Goal: Information Seeking & Learning: Learn about a topic

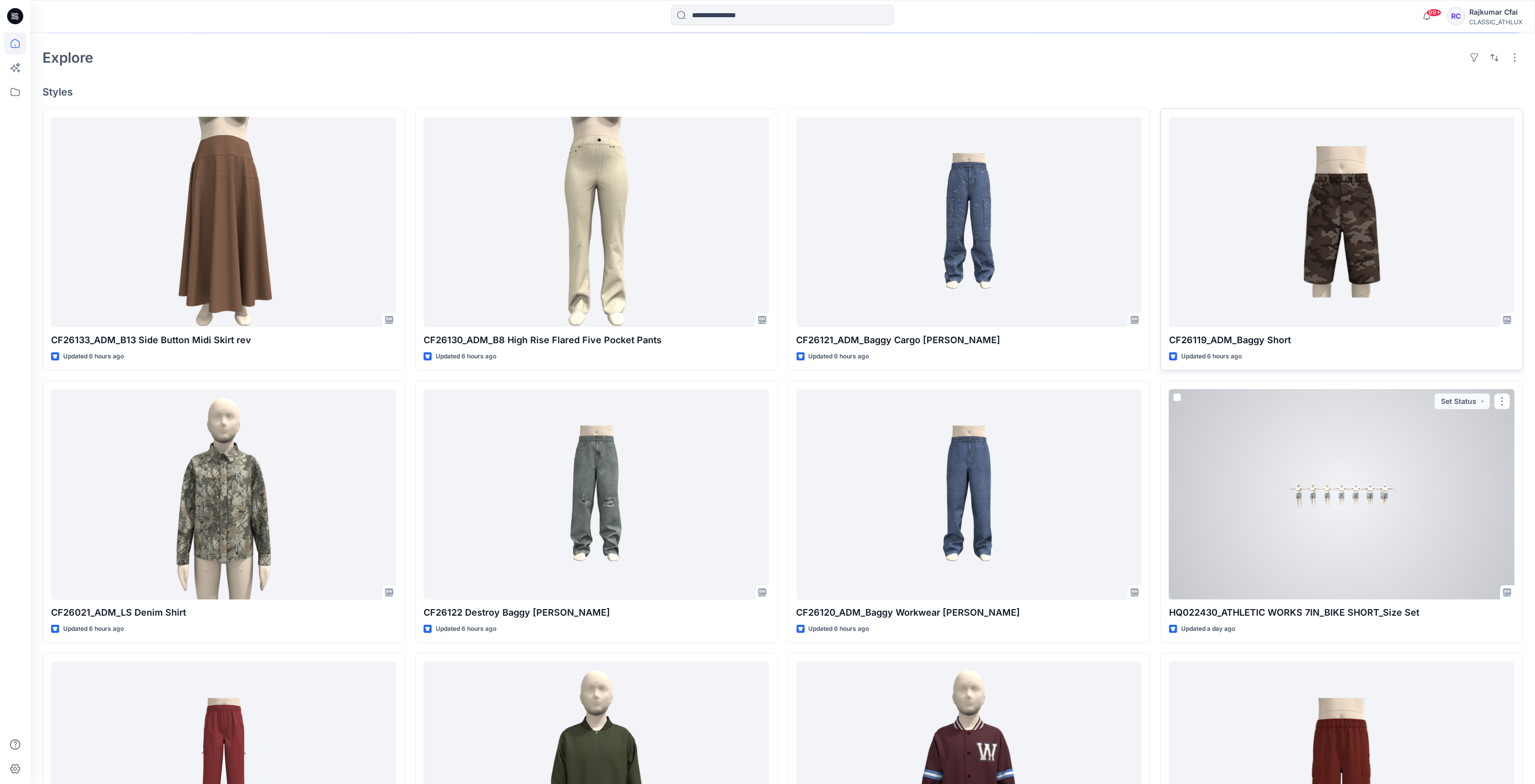
scroll to position [303, 0]
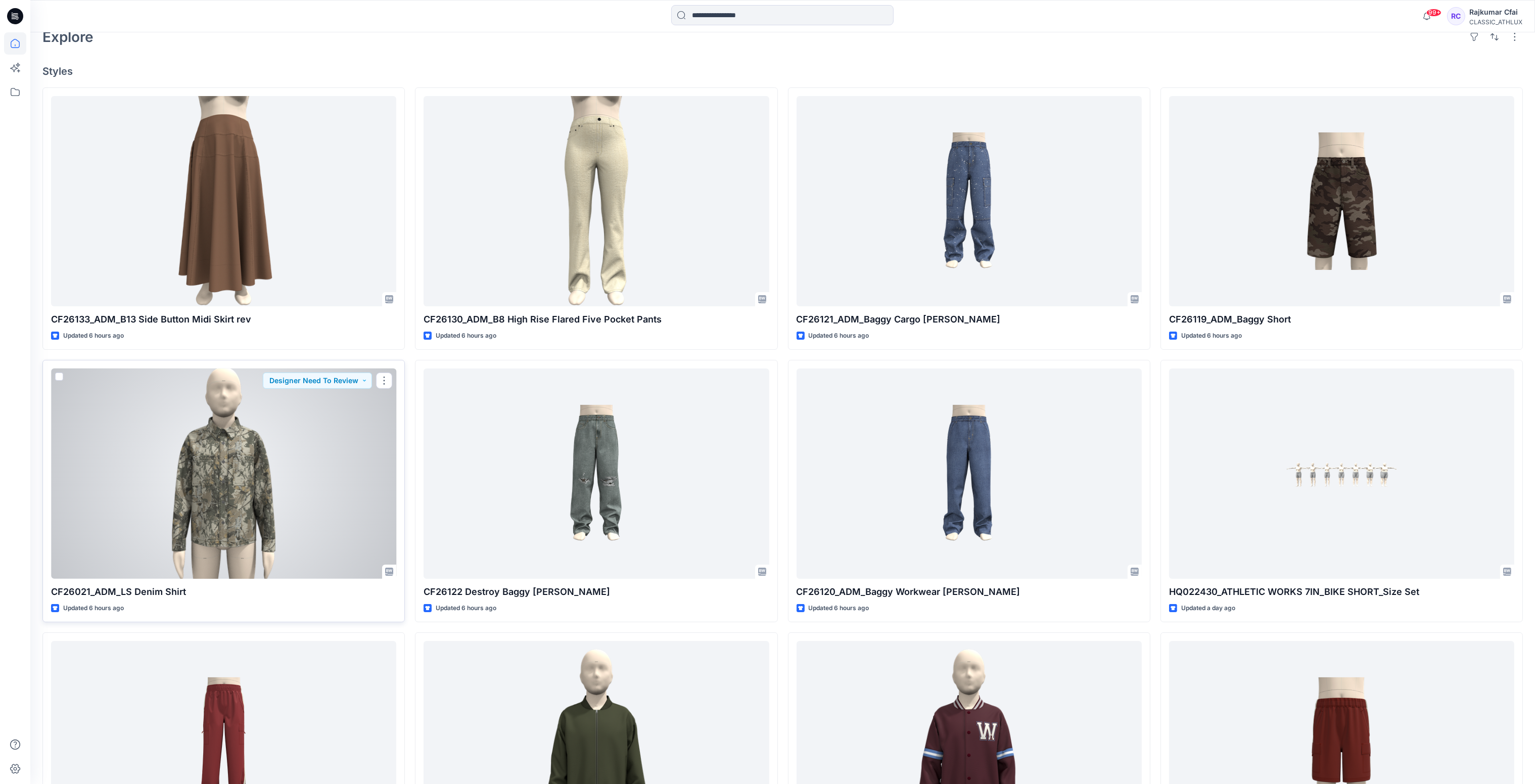
click at [305, 430] on div at bounding box center [223, 474] width 345 height 211
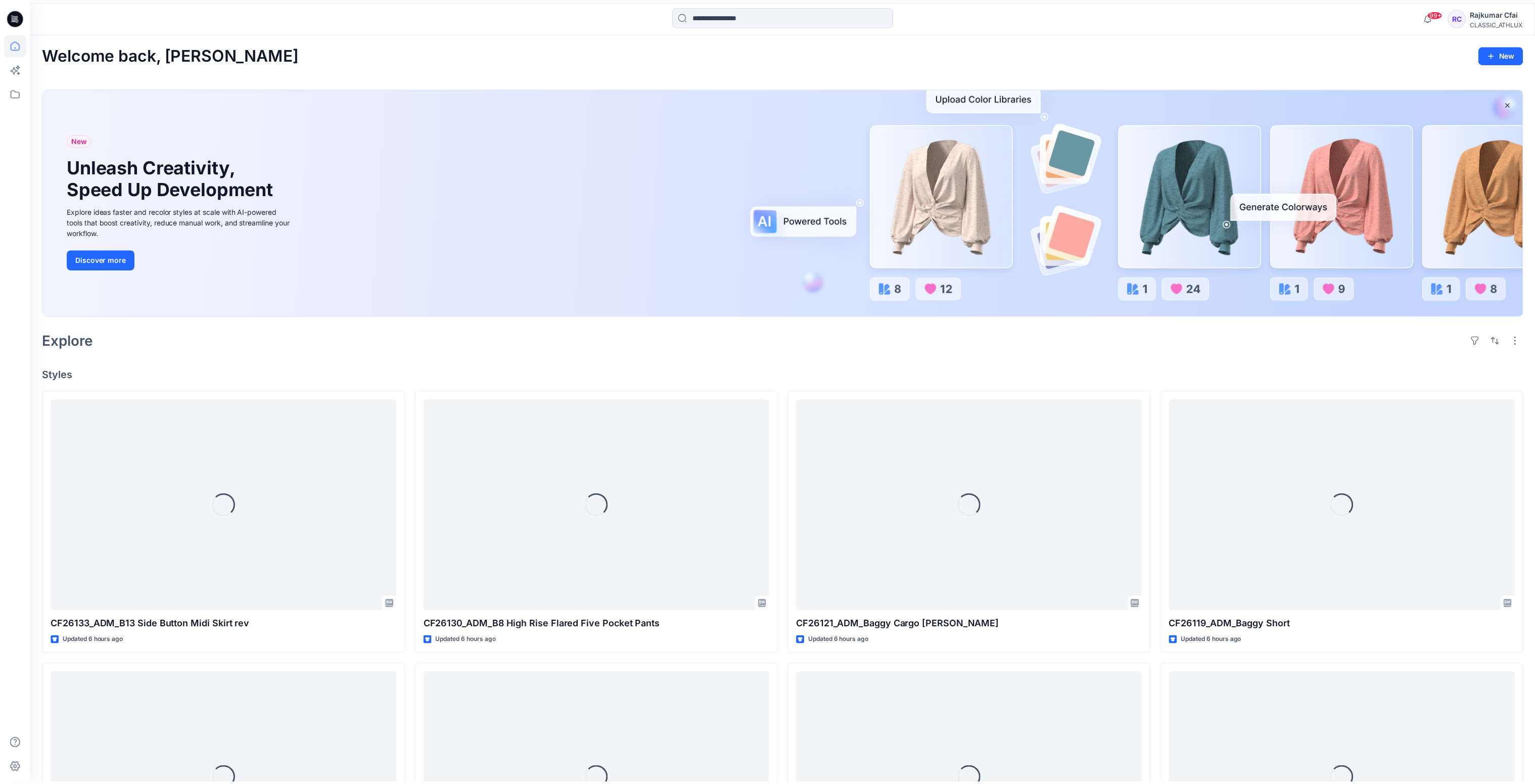
scroll to position [303, 0]
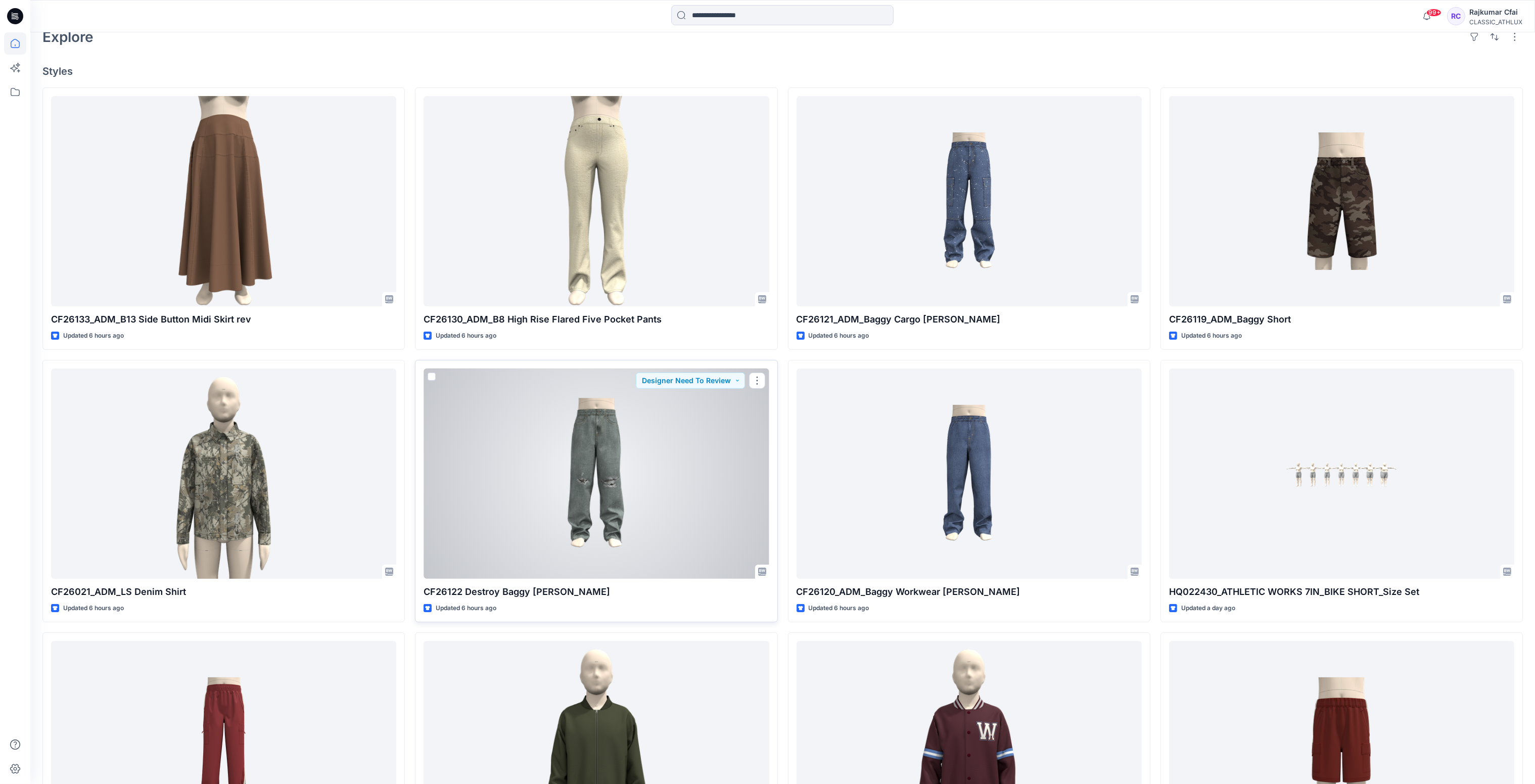
click at [633, 461] on div at bounding box center [596, 474] width 345 height 211
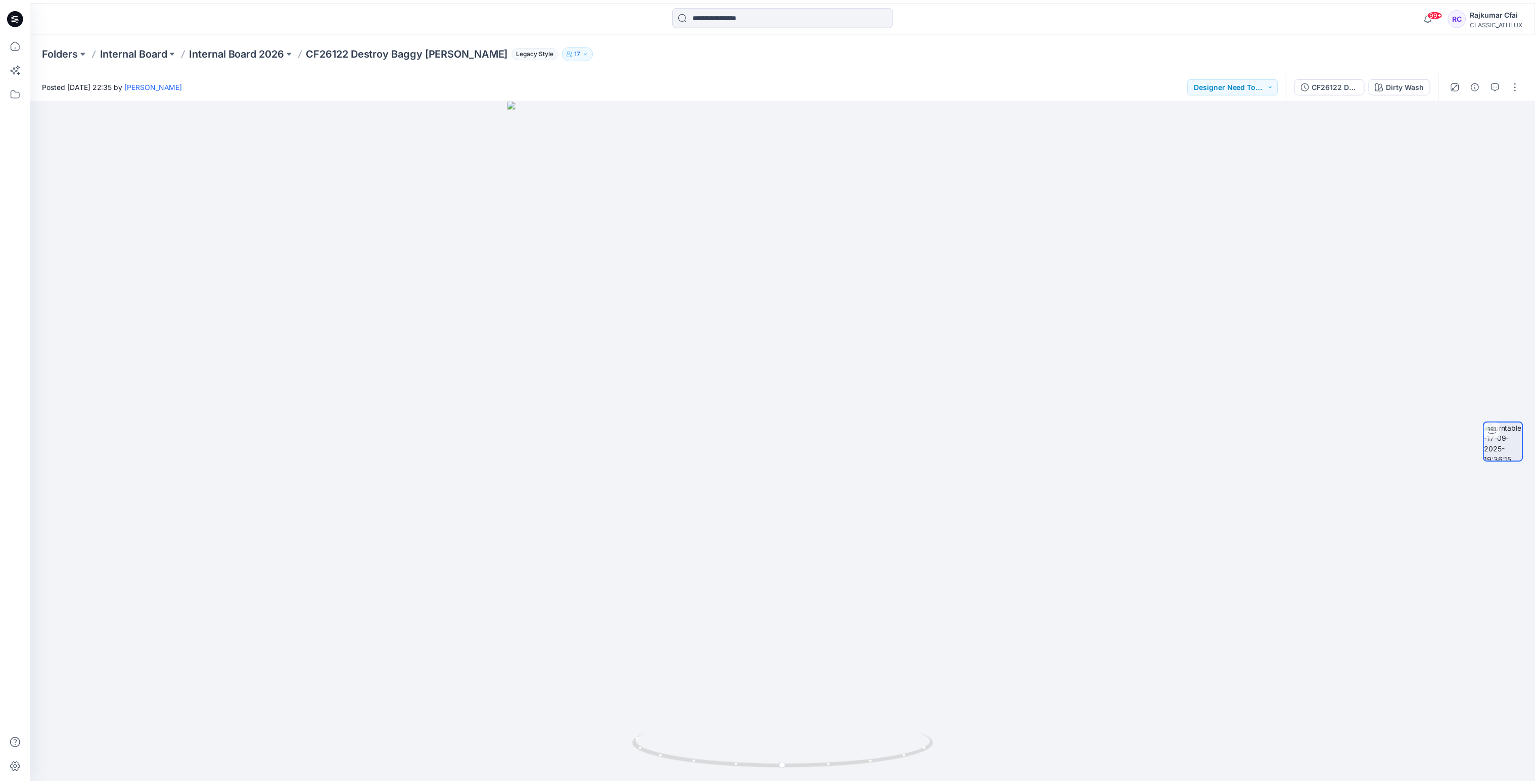
scroll to position [303, 0]
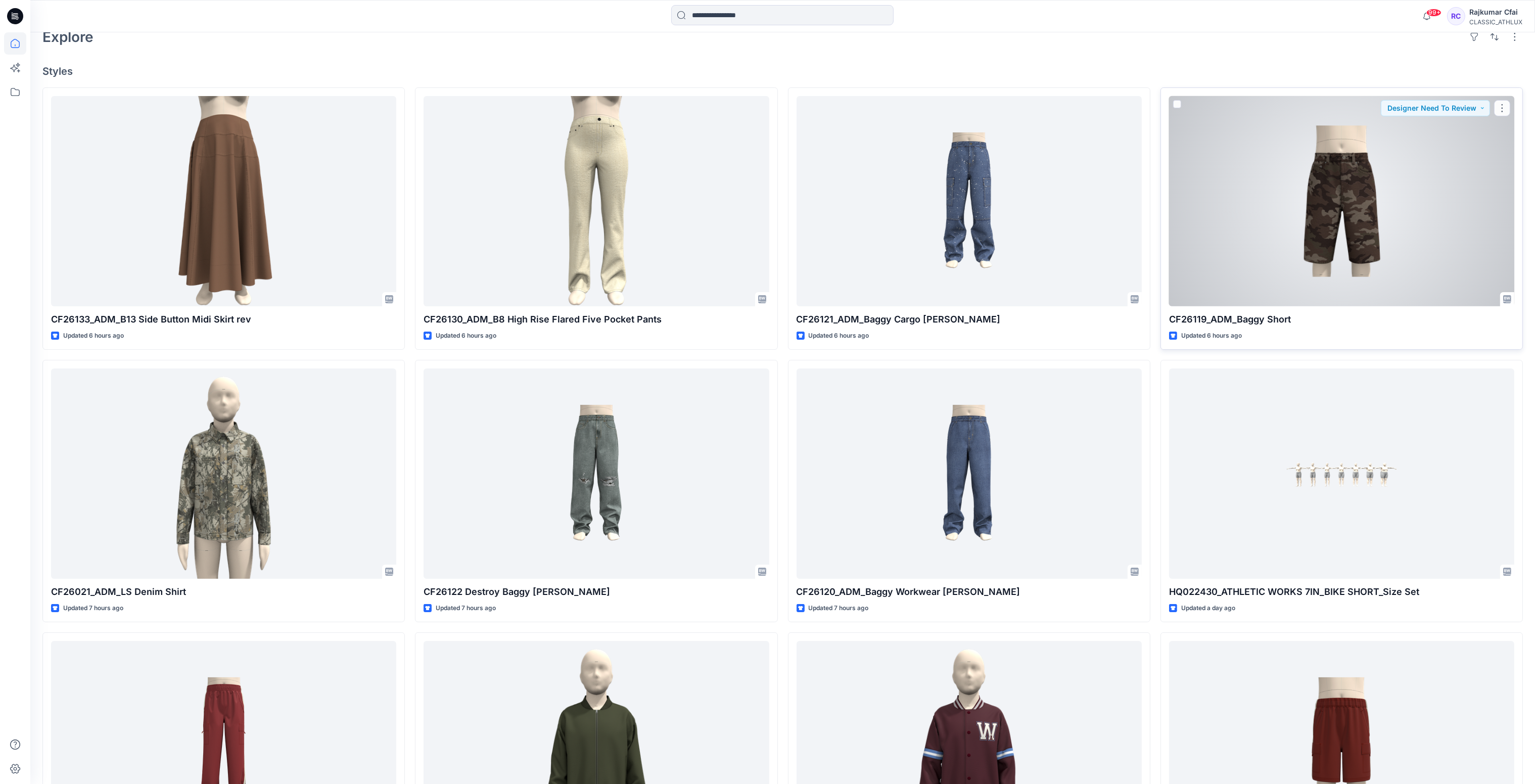
click at [1321, 222] on div at bounding box center [1341, 201] width 345 height 211
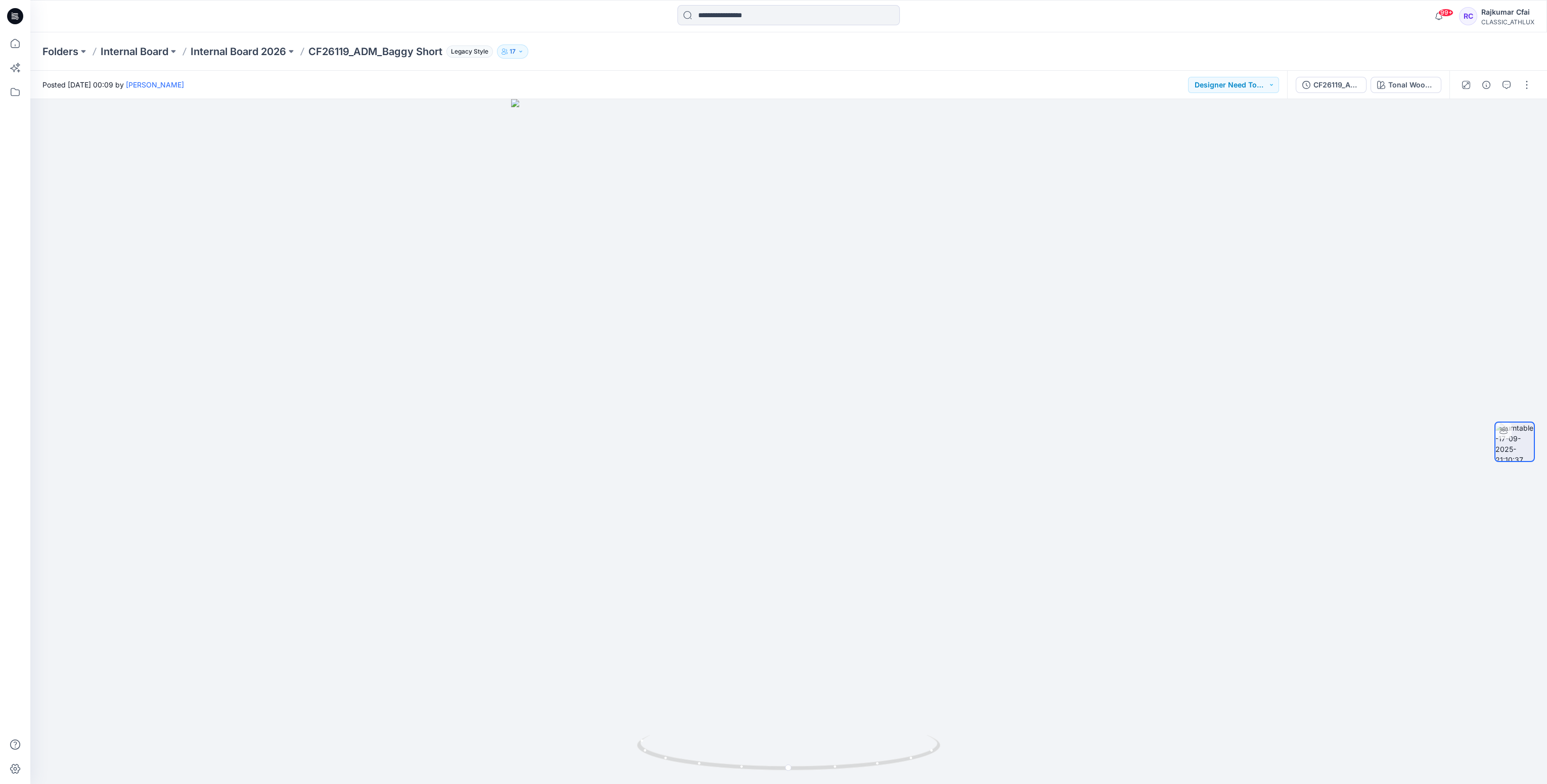
click at [11, 19] on icon at bounding box center [15, 16] width 16 height 16
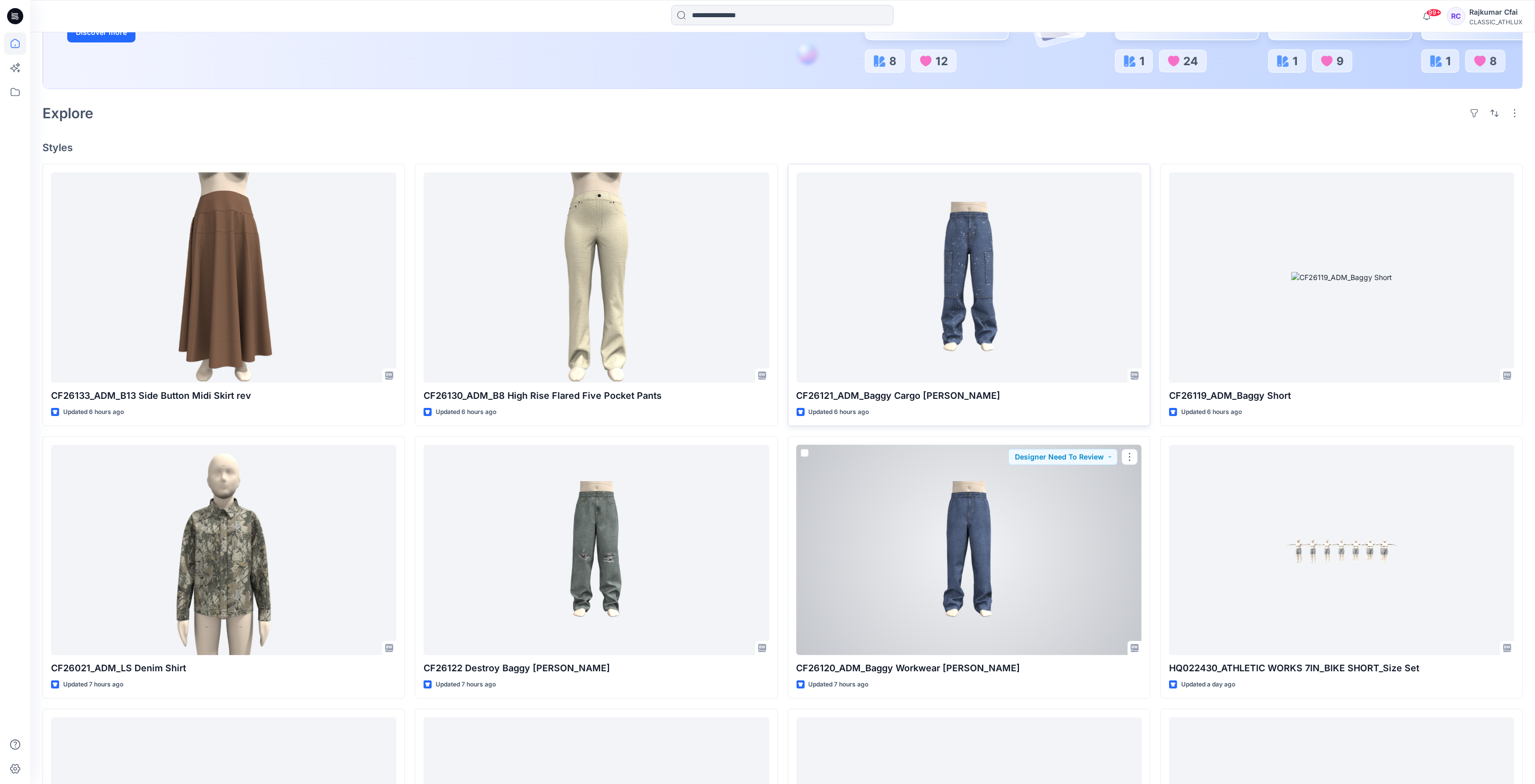
scroll to position [303, 0]
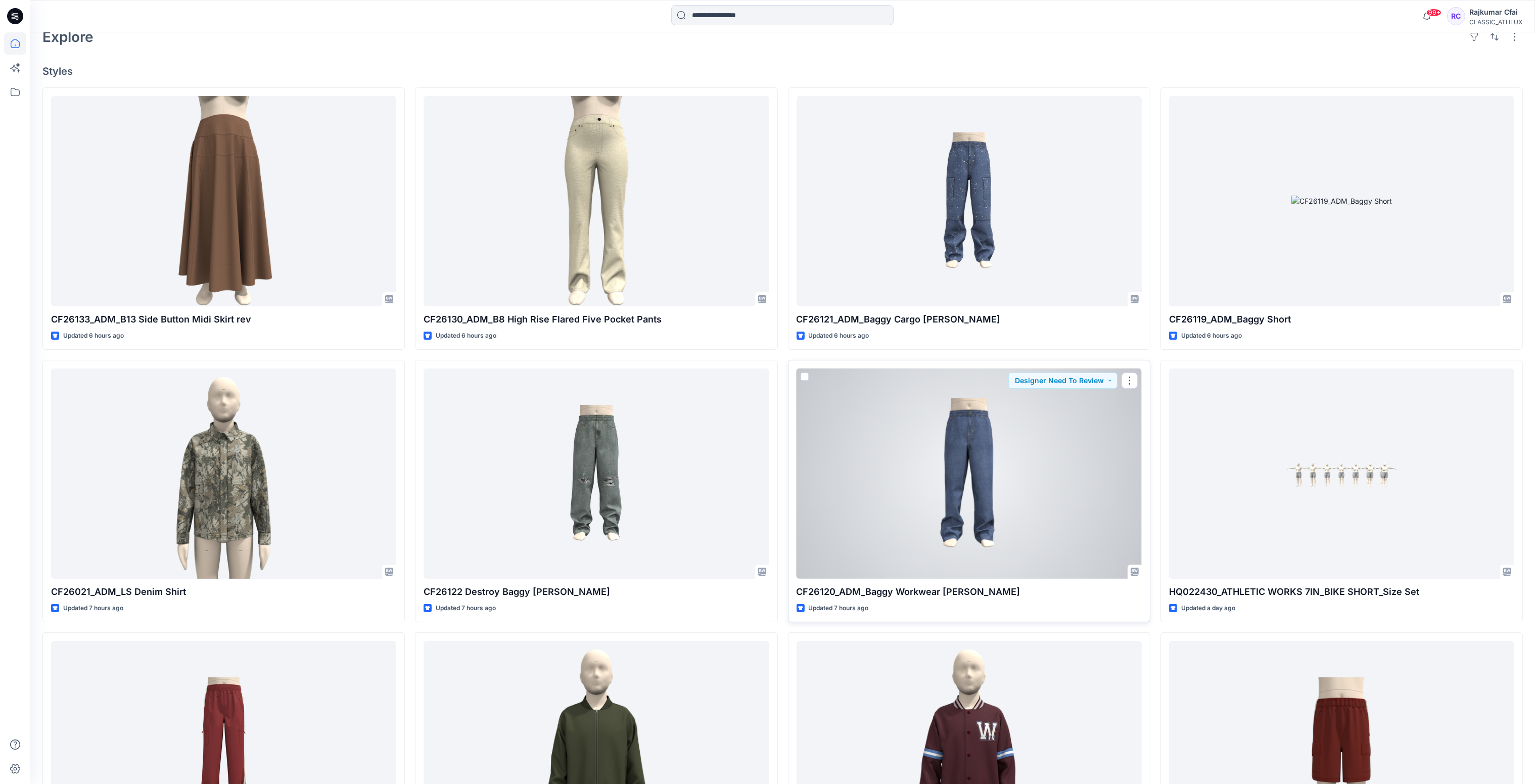
click at [997, 508] on div at bounding box center [969, 474] width 345 height 211
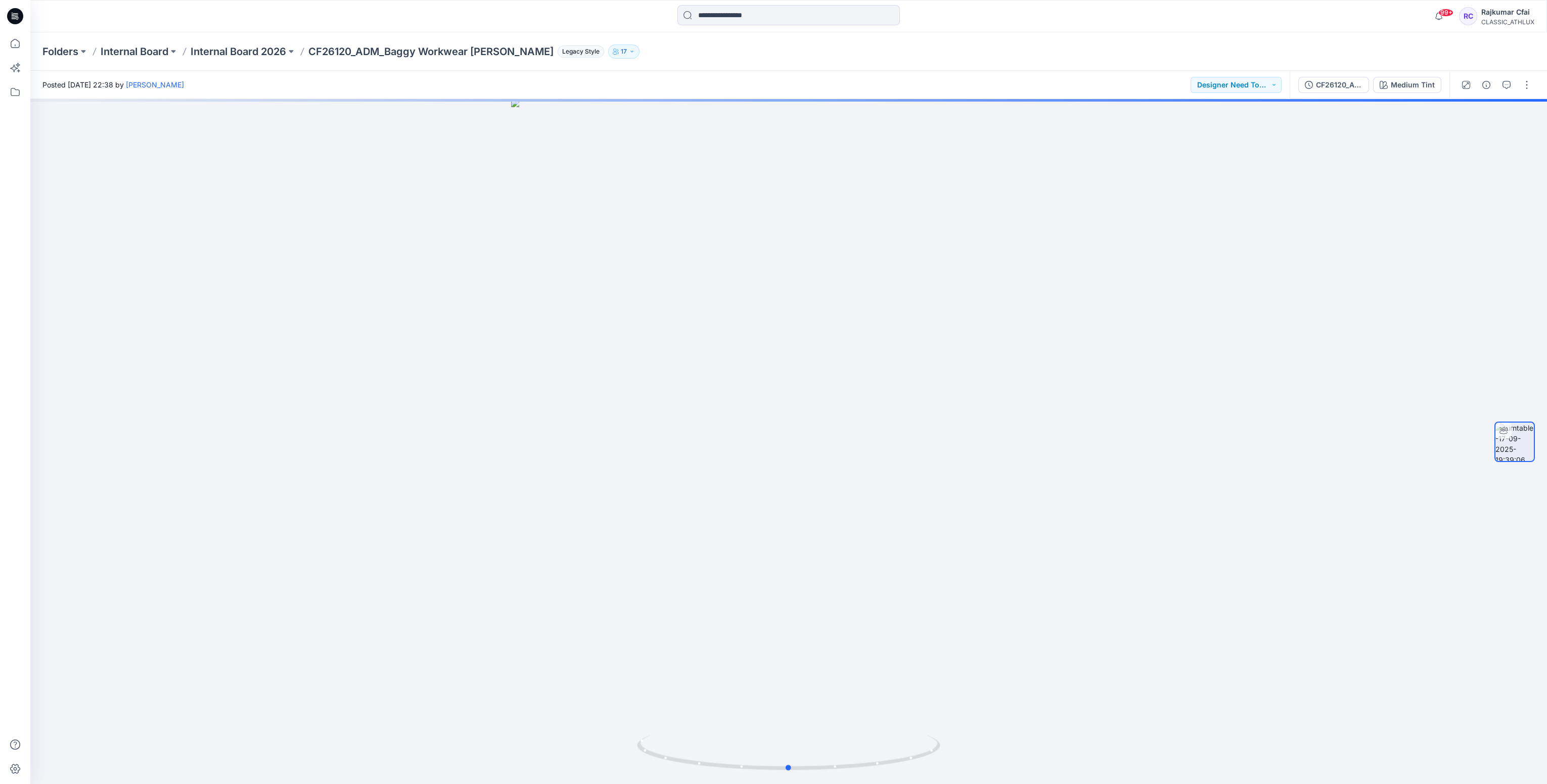
drag, startPoint x: 329, startPoint y: 173, endPoint x: 118, endPoint y: 85, distance: 228.6
click at [324, 173] on div at bounding box center [789, 441] width 1516 height 685
click at [13, 11] on icon at bounding box center [15, 16] width 16 height 16
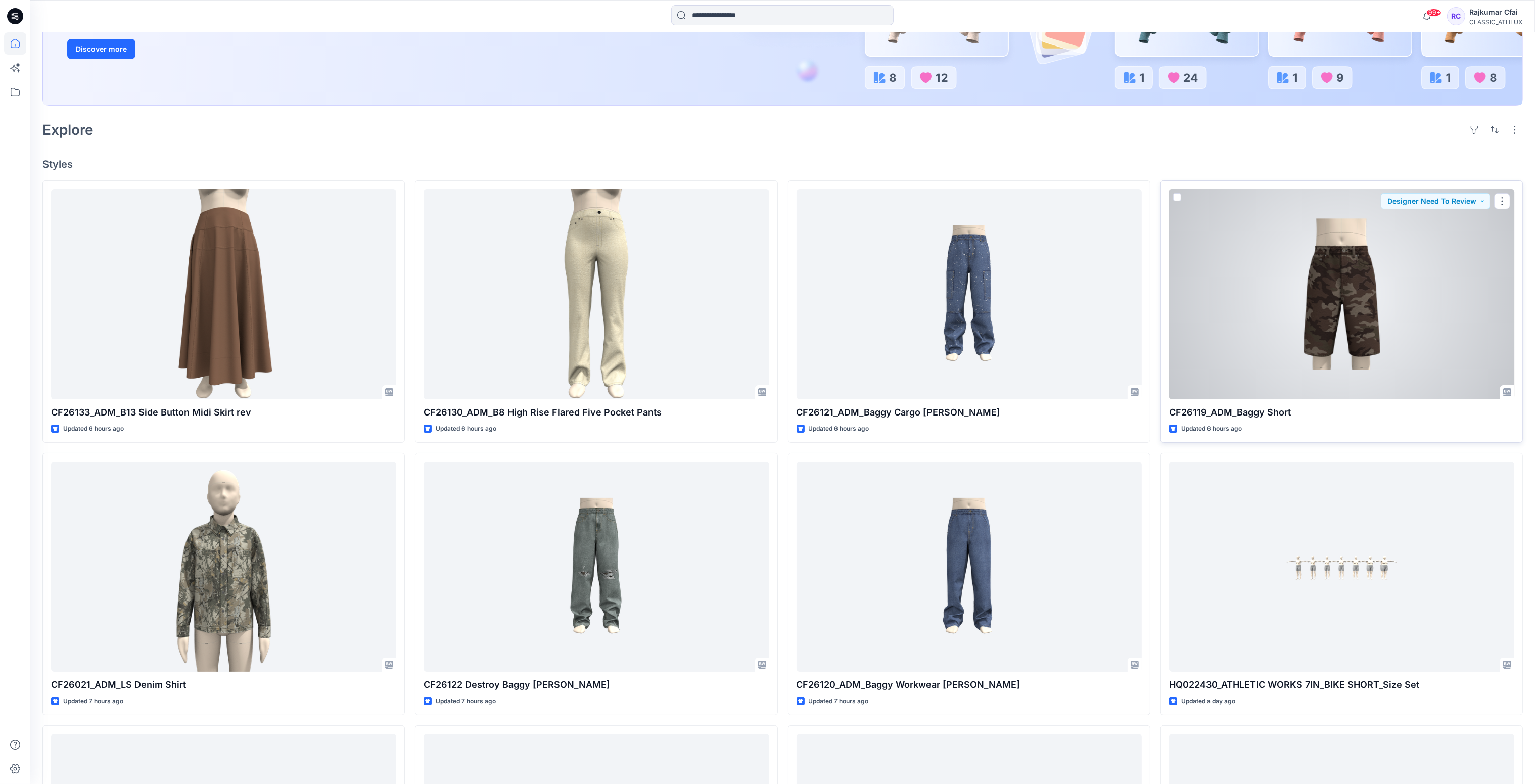
scroll to position [303, 0]
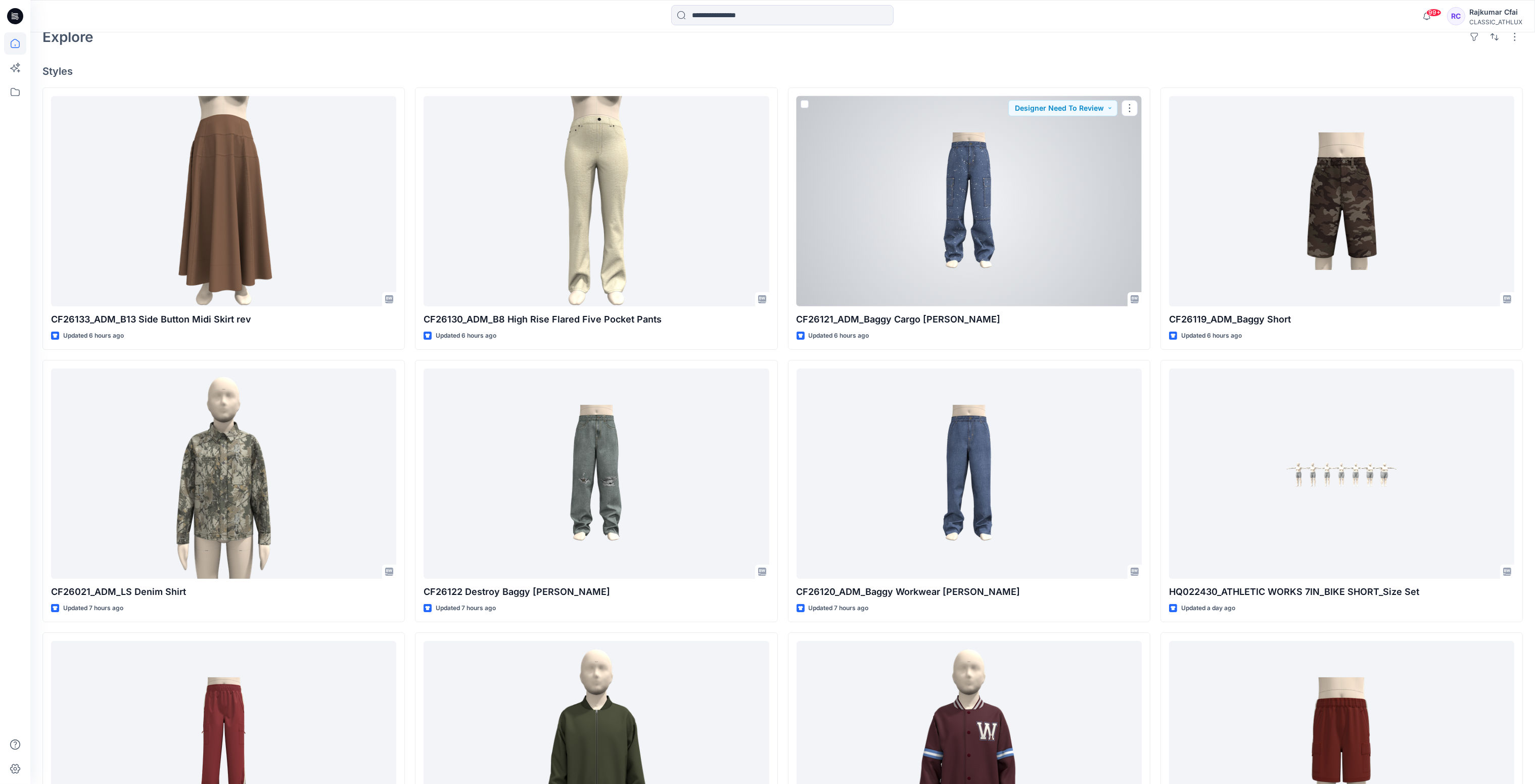
click at [1069, 233] on div at bounding box center [969, 201] width 345 height 211
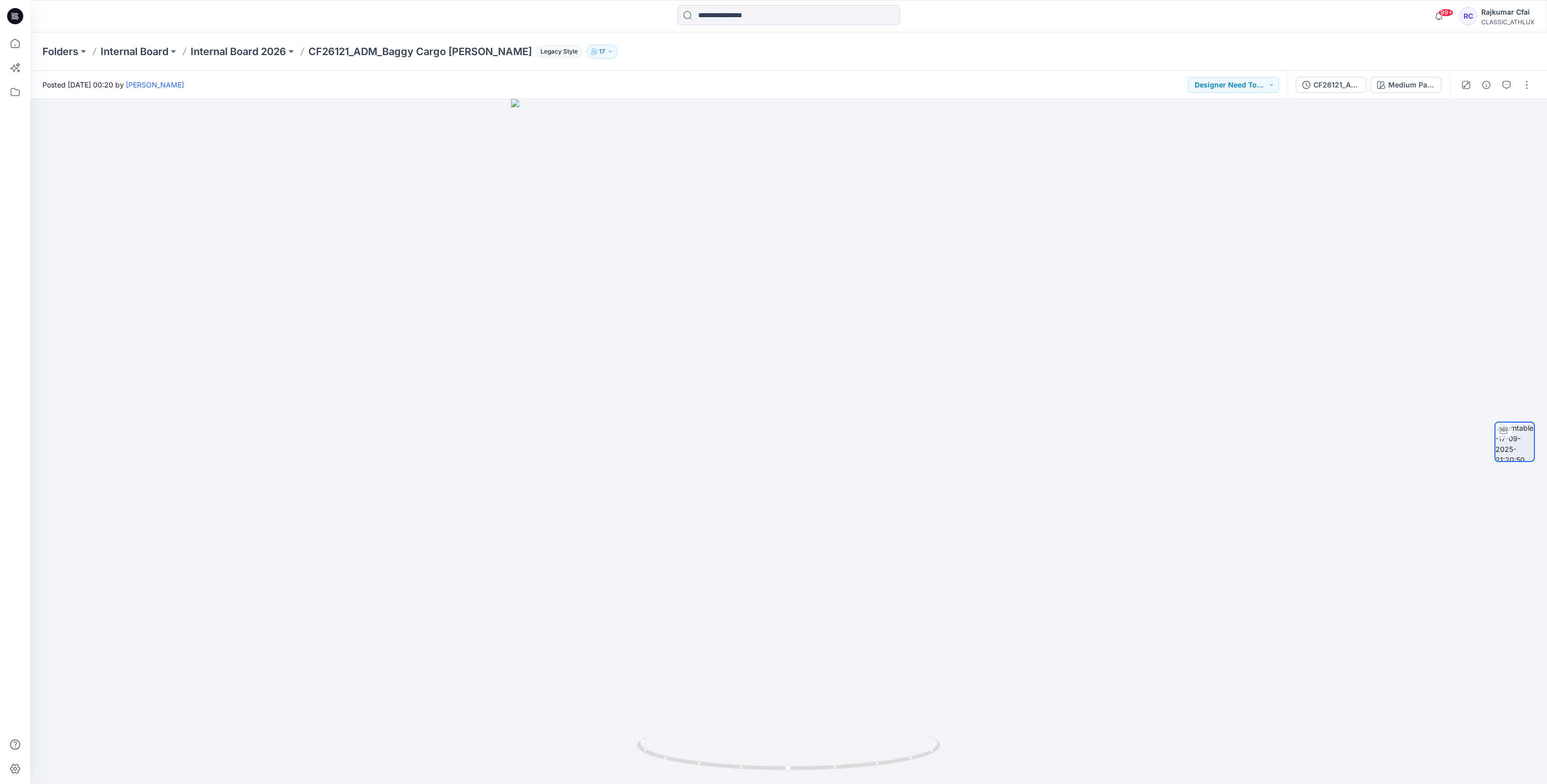
click at [16, 21] on icon at bounding box center [15, 16] width 16 height 16
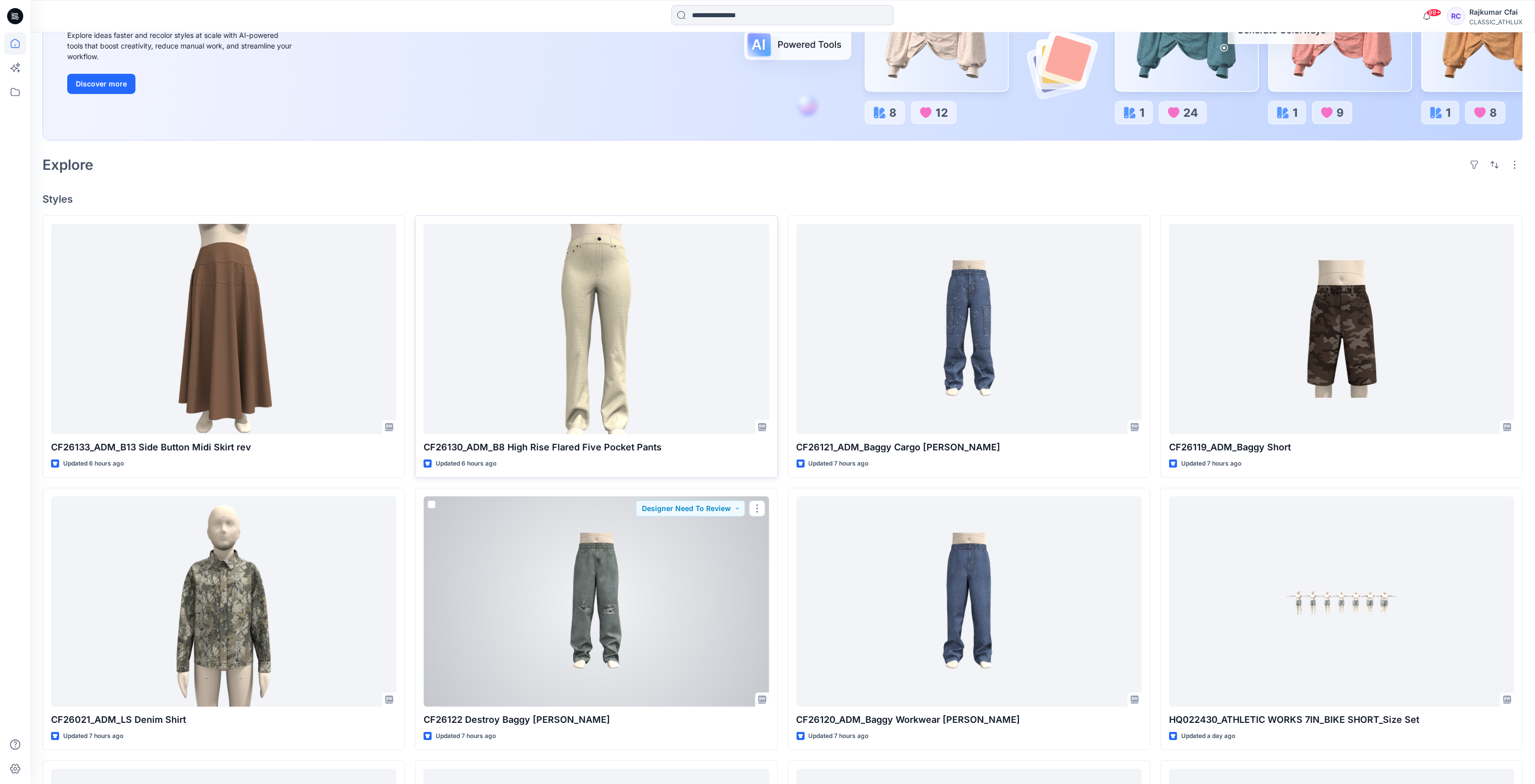
scroll to position [159, 0]
